Goal: Find specific page/section: Find specific page/section

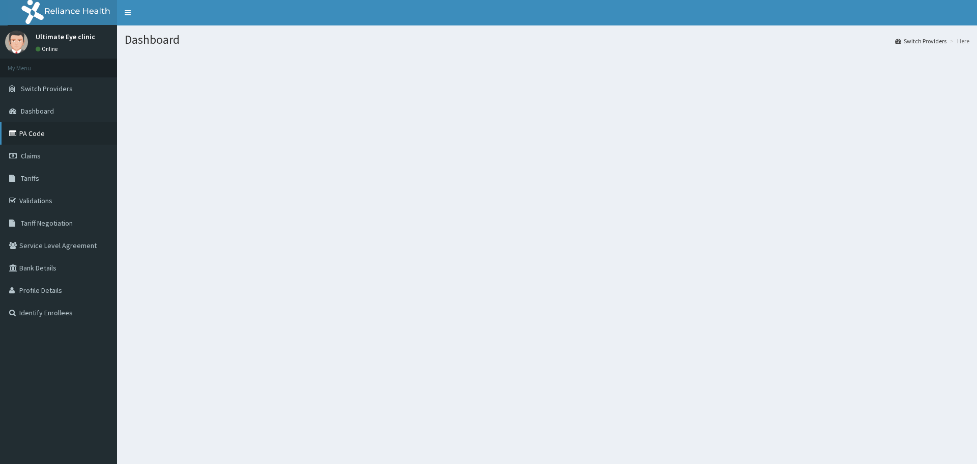
click at [24, 131] on link "PA Code" at bounding box center [58, 133] width 117 height 22
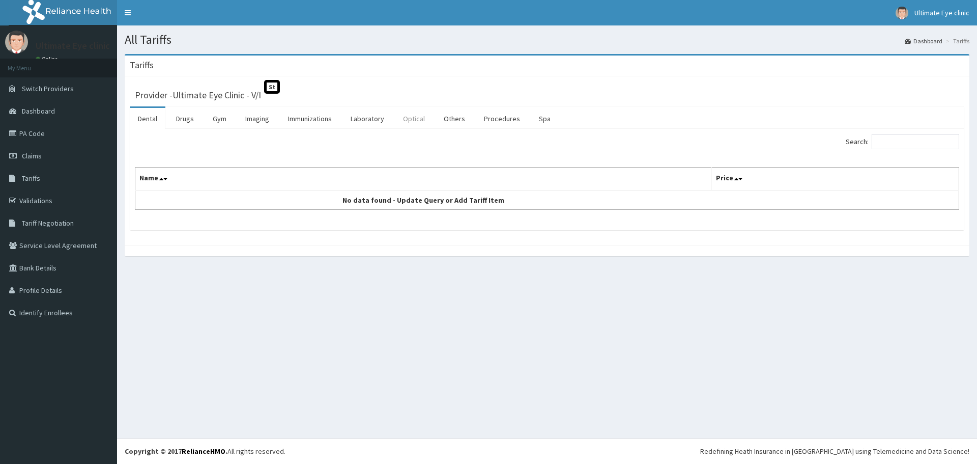
click at [412, 118] on link "Optical" at bounding box center [414, 118] width 38 height 21
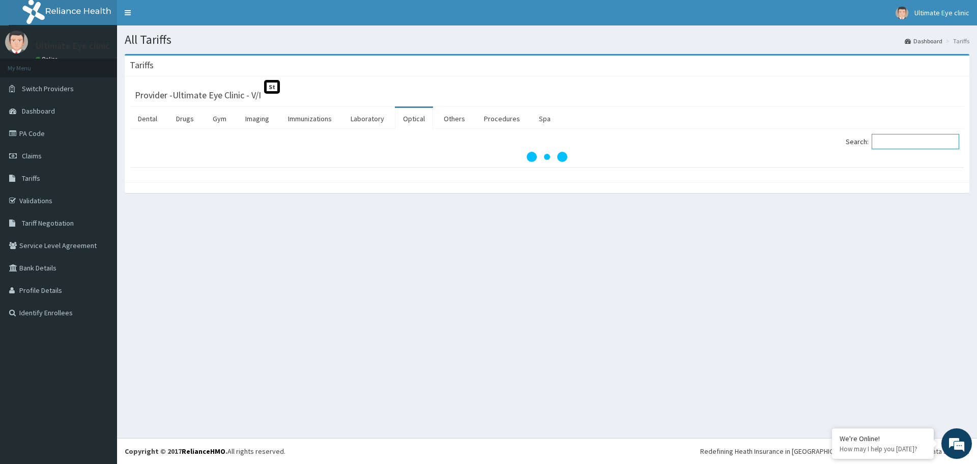
click at [901, 145] on input "Search:" at bounding box center [916, 141] width 88 height 15
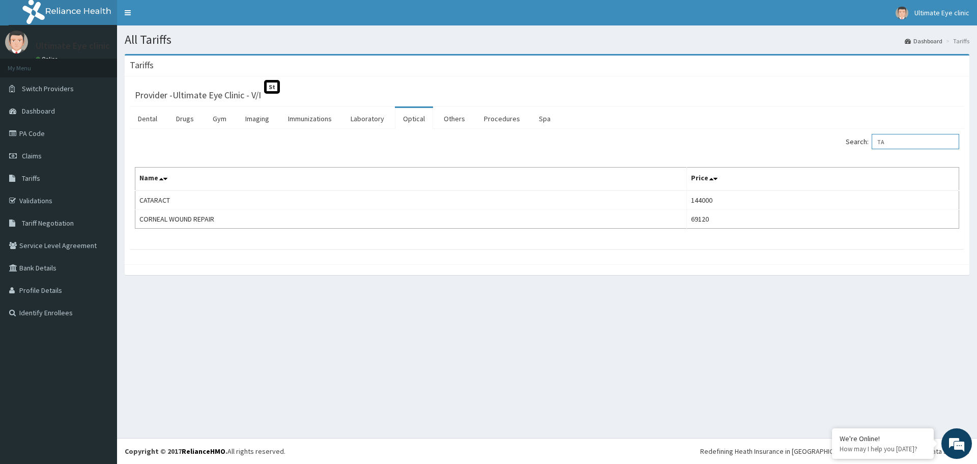
type input "T"
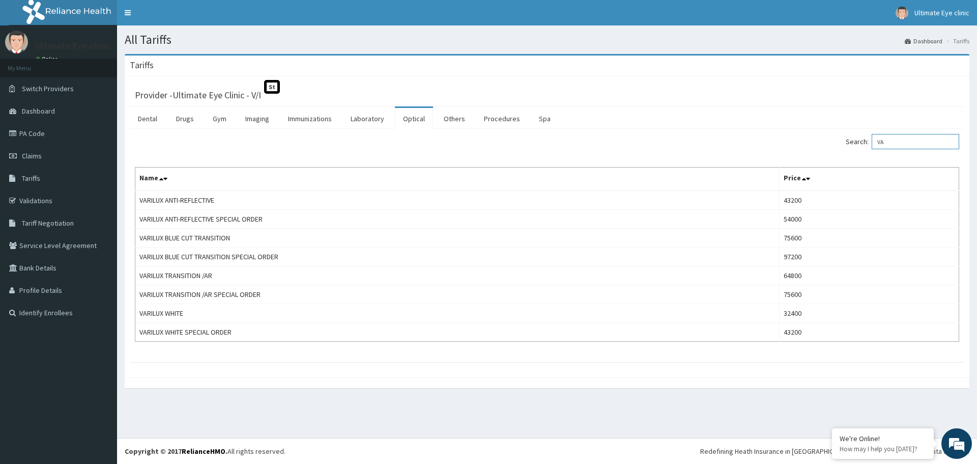
type input "V"
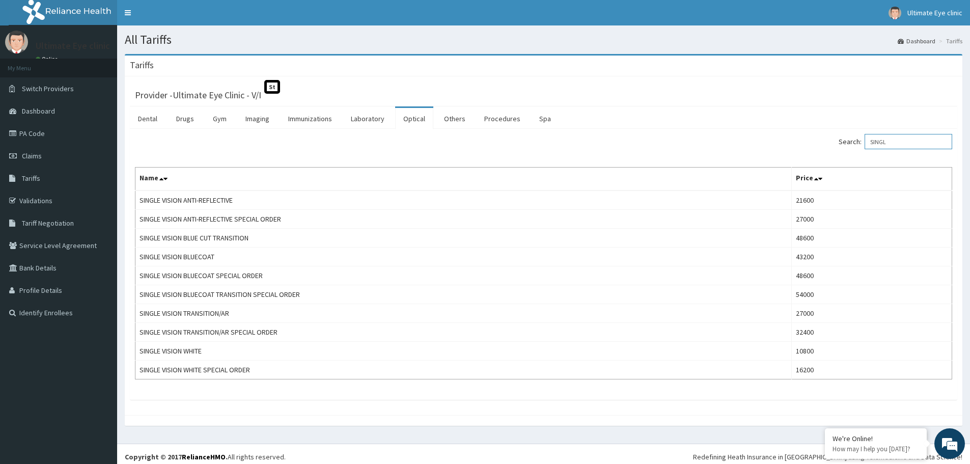
type input "SINGL"
